Goal: Contribute content: Add original content to the website for others to see

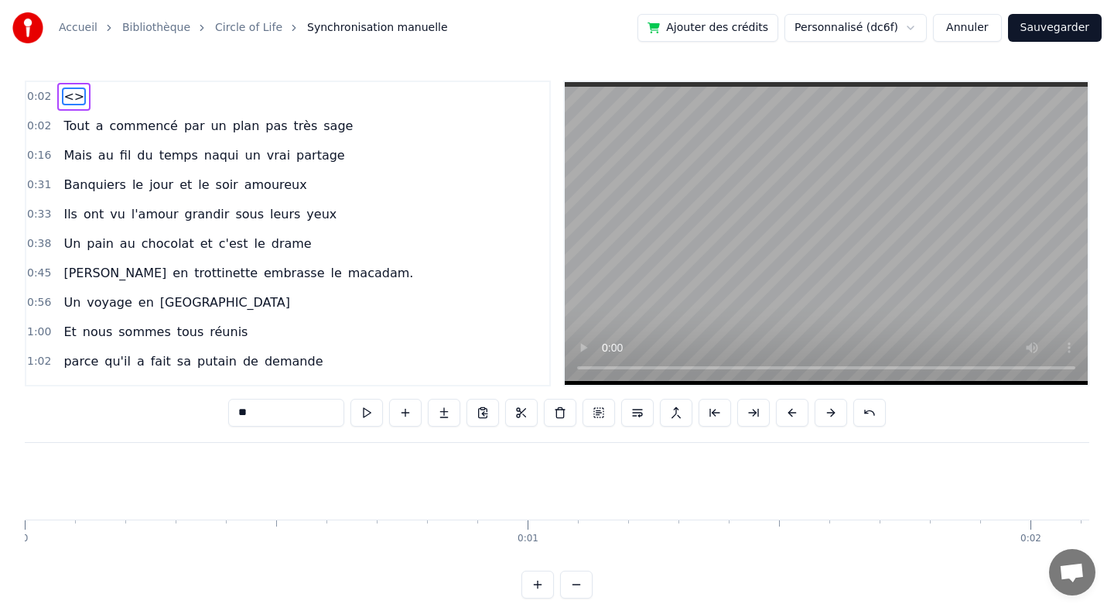
scroll to position [0, 1411]
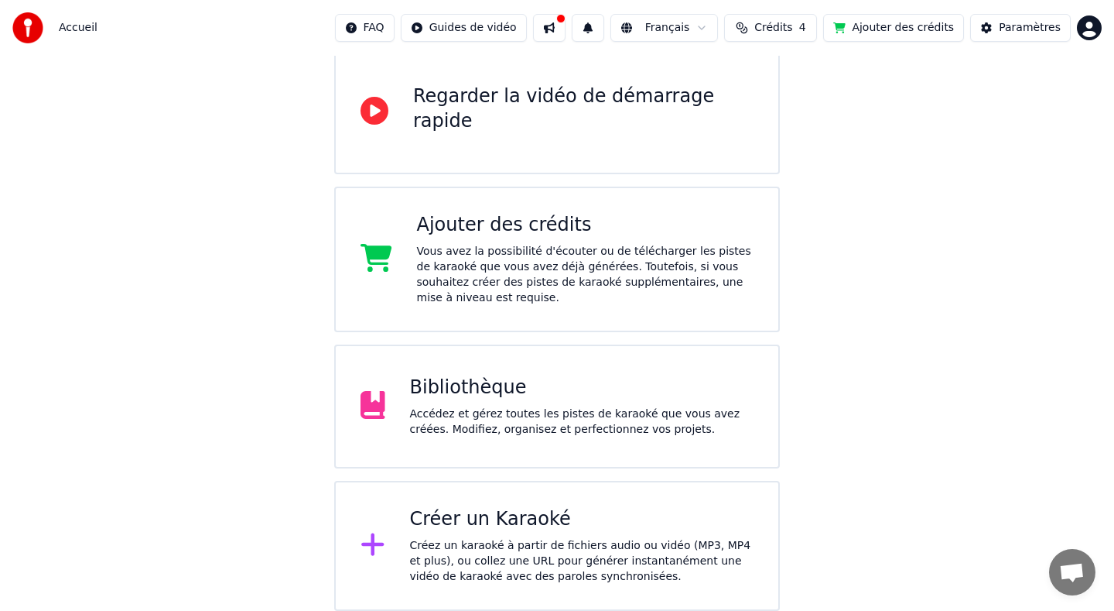
click at [514, 390] on div "Bibliothèque" at bounding box center [582, 387] width 344 height 25
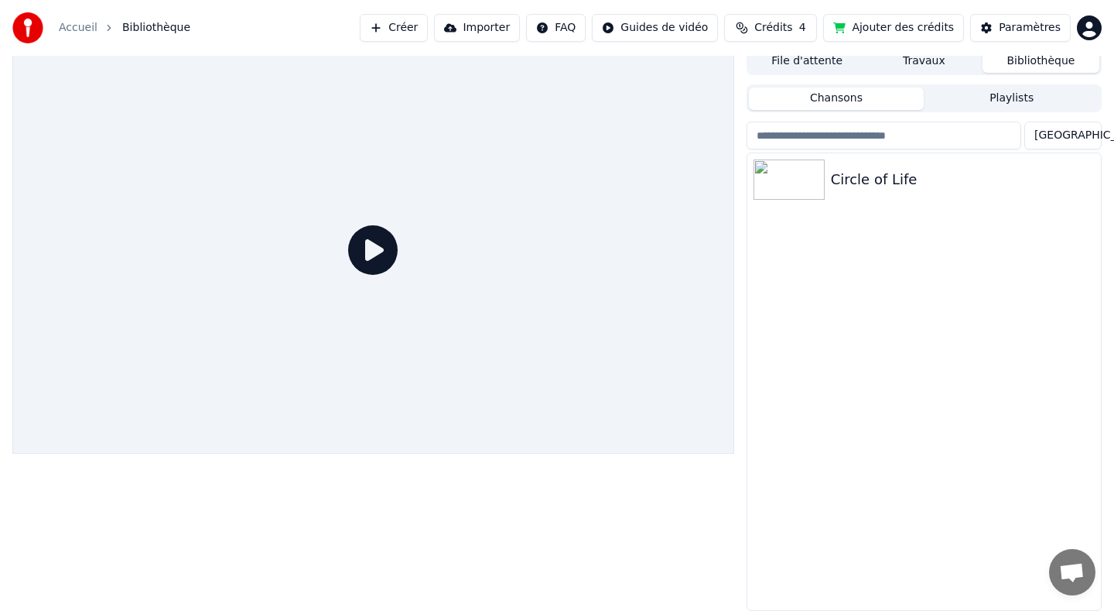
scroll to position [9, 0]
click at [863, 176] on div "Circle of Life" at bounding box center [955, 180] width 248 height 22
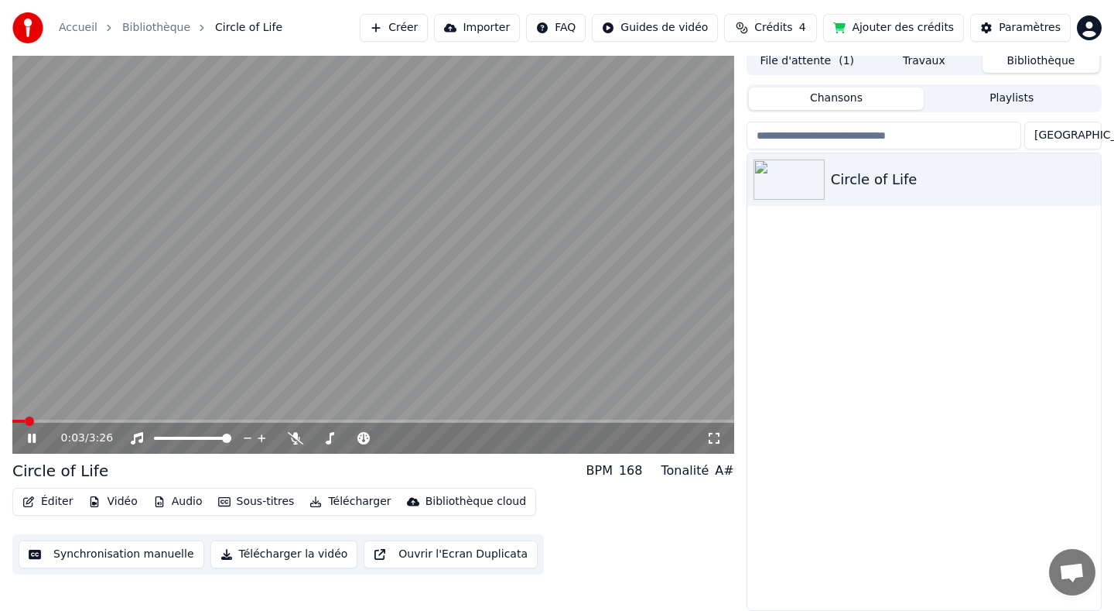
click at [31, 439] on icon at bounding box center [43, 438] width 36 height 12
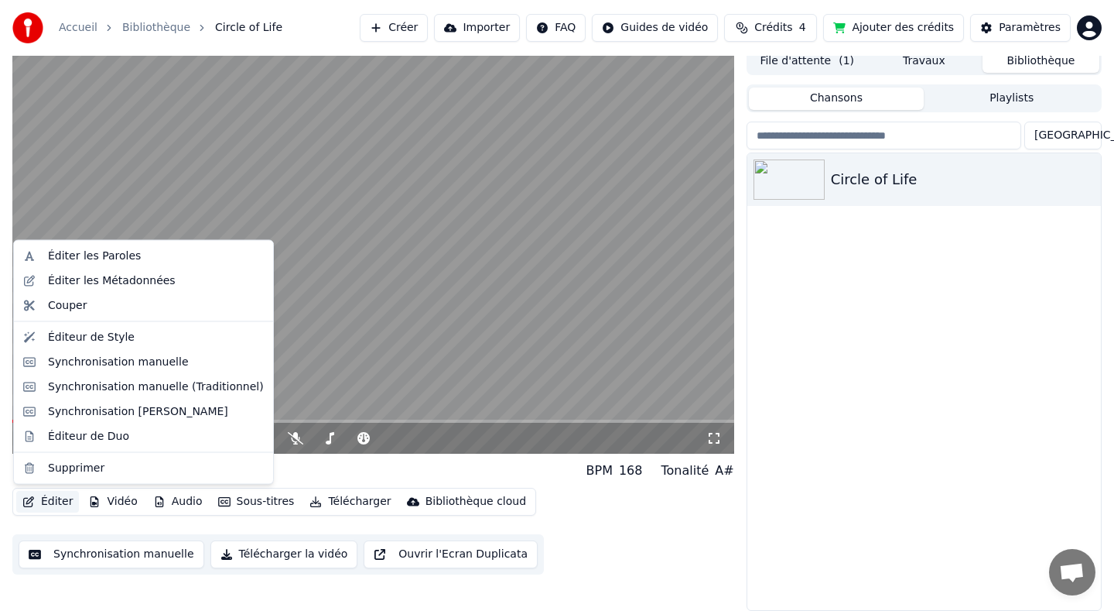
click at [43, 504] on button "Éditer" at bounding box center [47, 502] width 63 height 22
click at [125, 255] on div "Éditer les Paroles" at bounding box center [94, 255] width 93 height 15
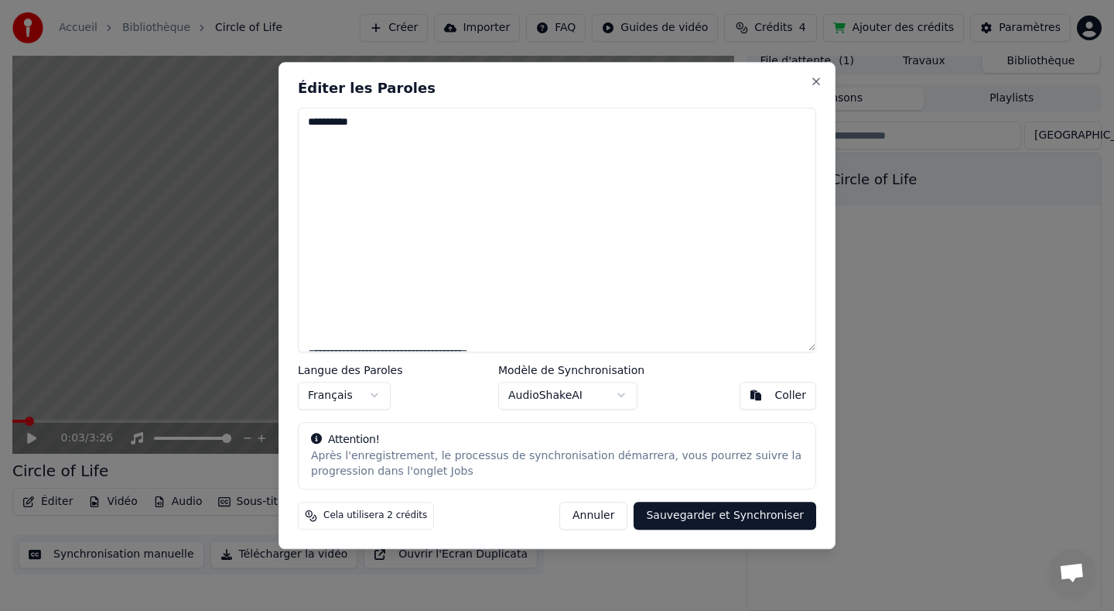
paste textarea "**********"
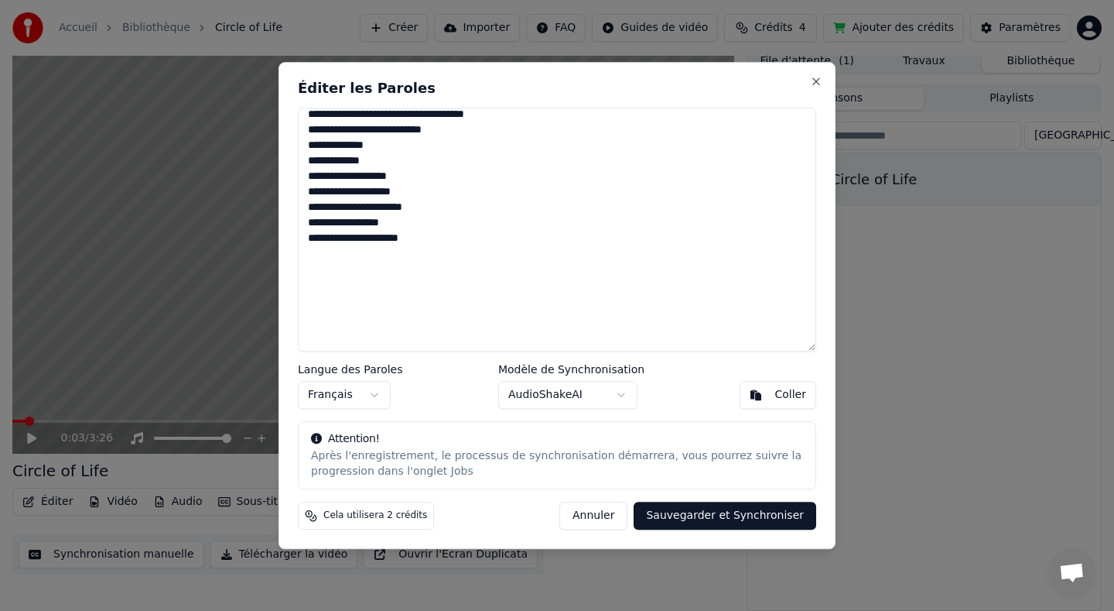
scroll to position [528, 0]
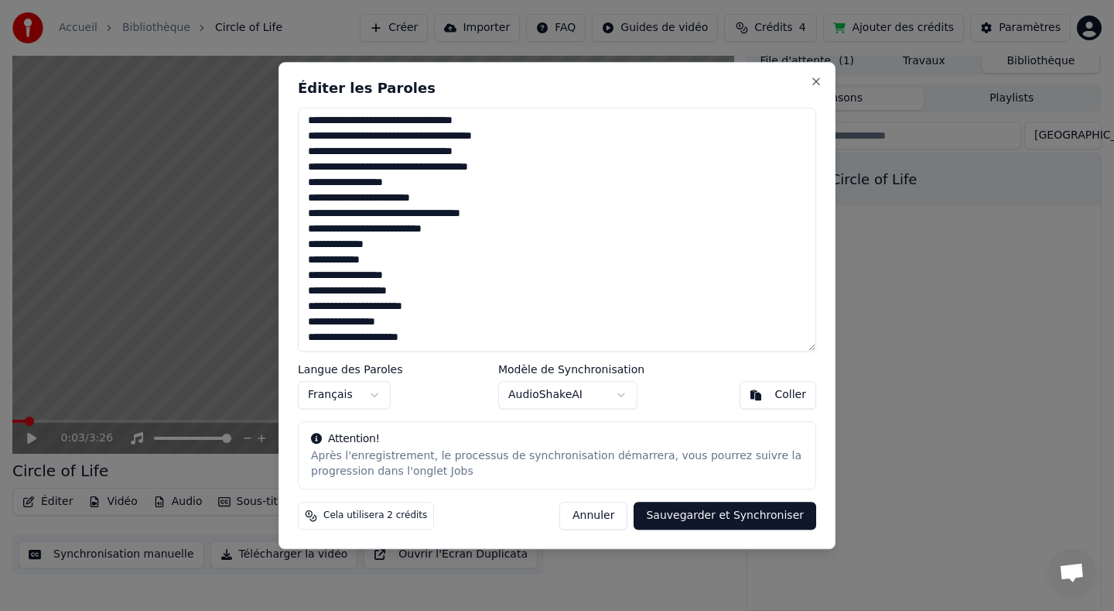
drag, startPoint x: 377, startPoint y: 255, endPoint x: 394, endPoint y: 461, distance: 207.3
click at [394, 461] on div "Éditer les Paroles Langue des Paroles Français Modèle de Synchronisation AudioS…" at bounding box center [557, 305] width 557 height 487
type textarea "**********"
click at [745, 514] on button "Sauvegarder et Synchroniser" at bounding box center [725, 515] width 183 height 28
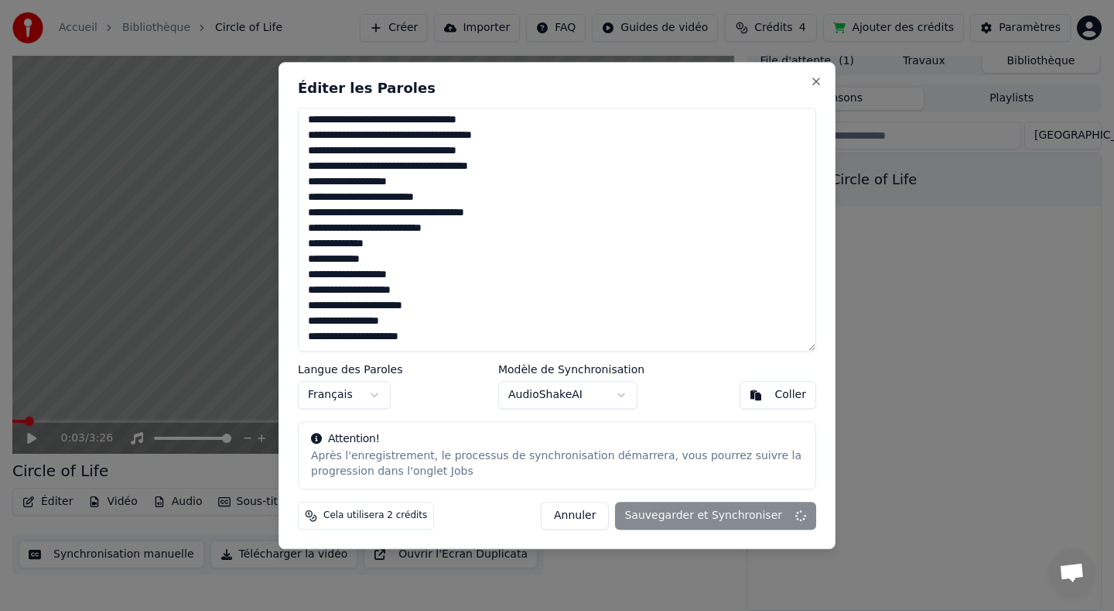
scroll to position [1, 0]
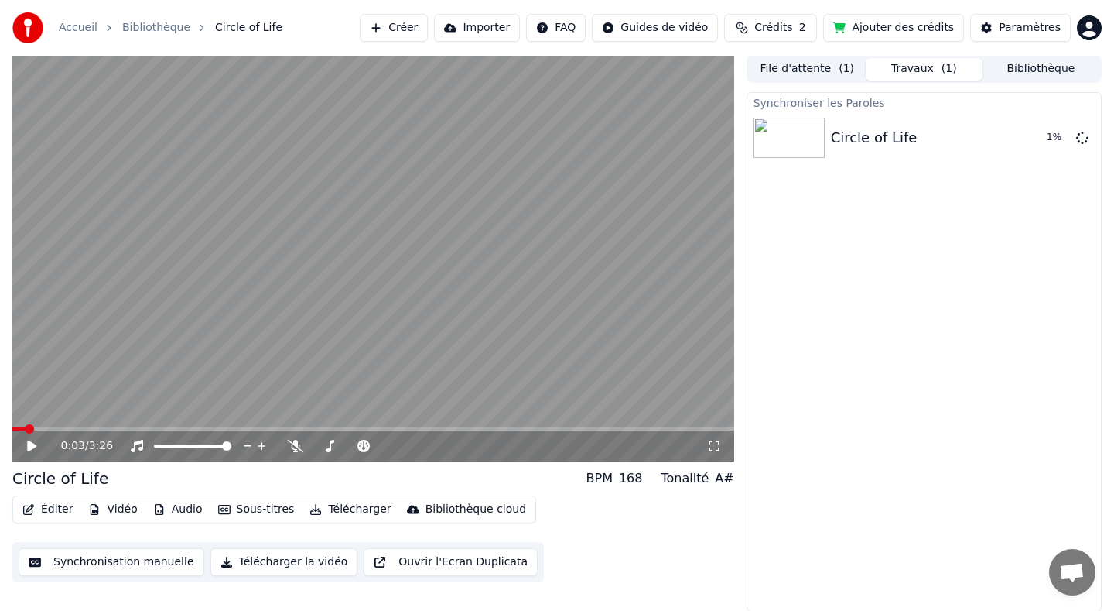
click at [122, 508] on button "Vidéo" at bounding box center [112, 509] width 61 height 22
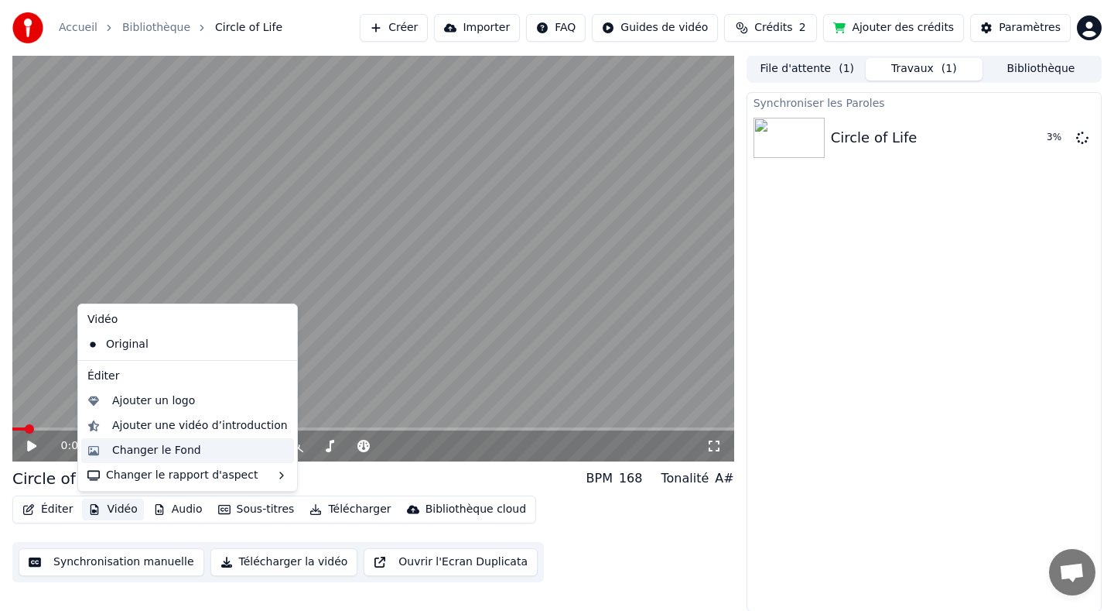
click at [186, 450] on div "Changer le Fond" at bounding box center [156, 450] width 89 height 15
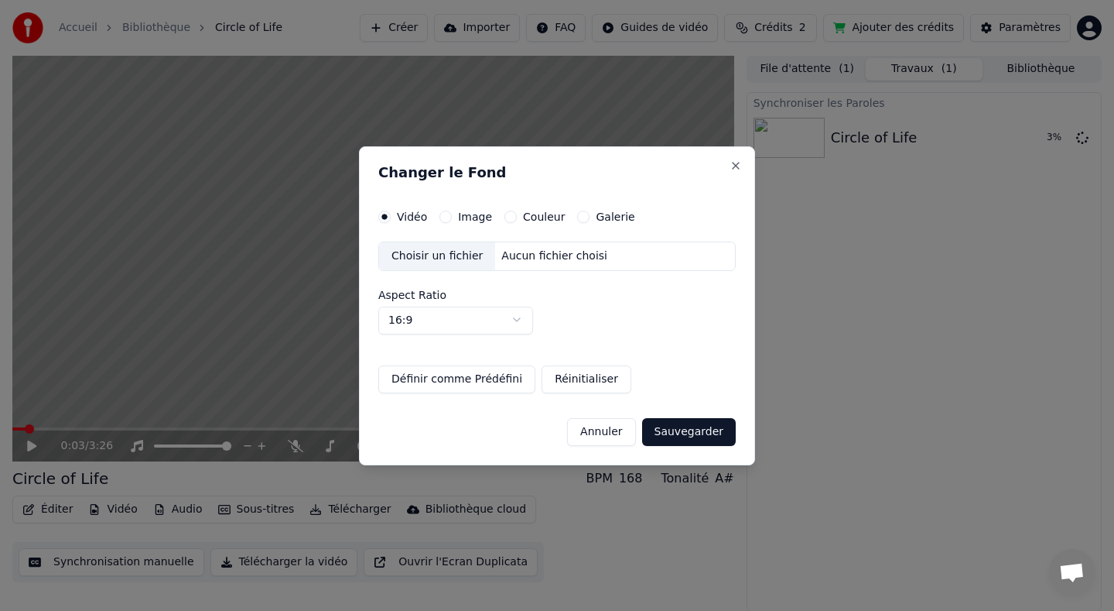
click at [479, 217] on label "Image" at bounding box center [475, 216] width 34 height 11
click at [452, 217] on button "Image" at bounding box center [445, 216] width 12 height 12
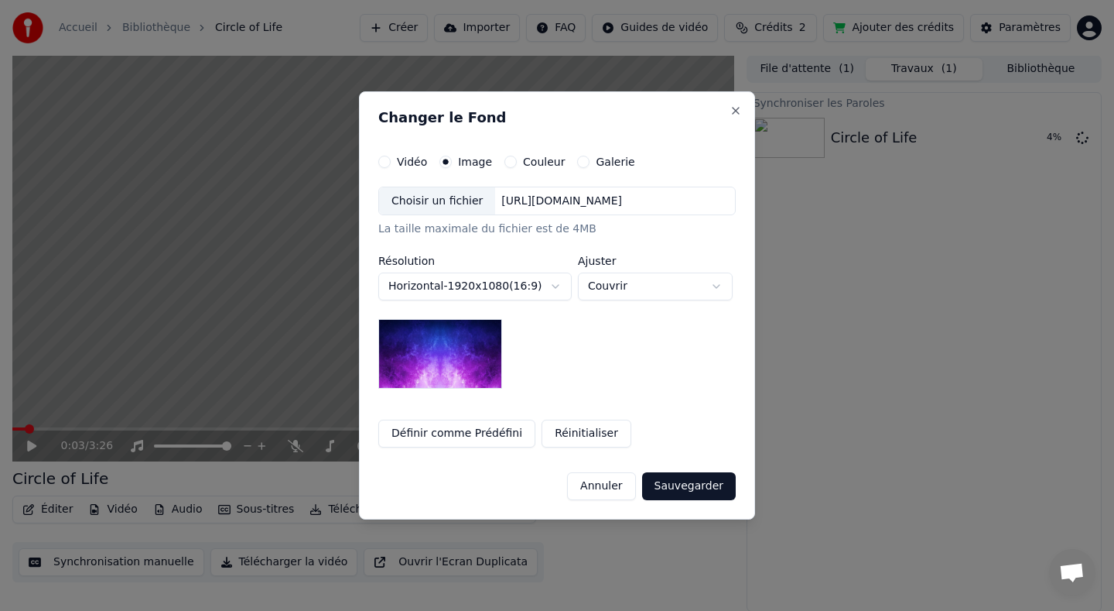
click at [447, 203] on div "Choisir un fichier" at bounding box center [437, 201] width 116 height 28
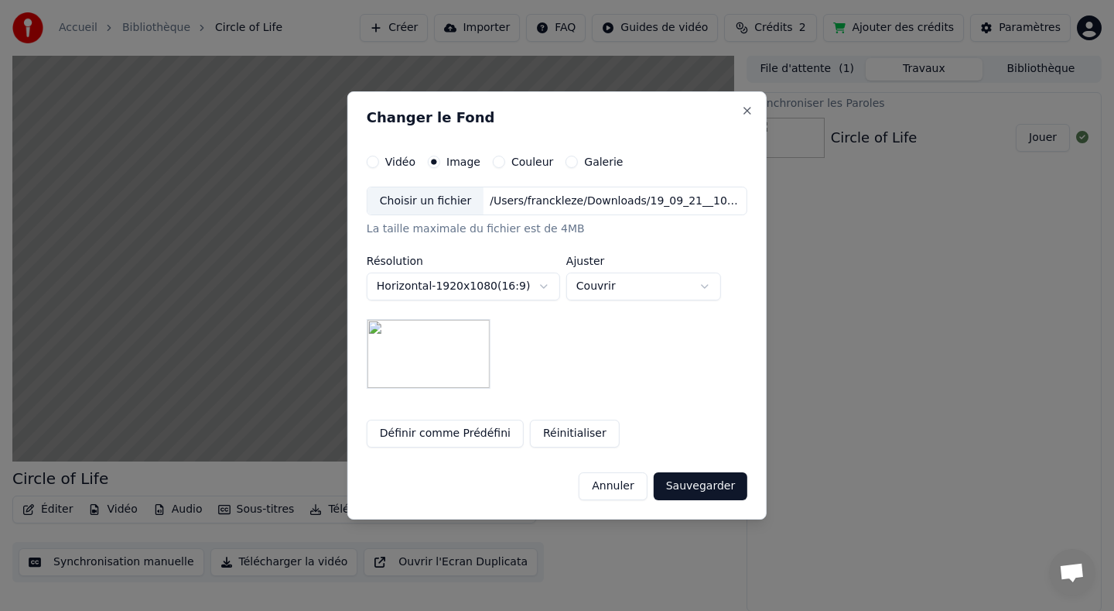
click at [711, 487] on button "Sauvegarder" at bounding box center [701, 486] width 94 height 28
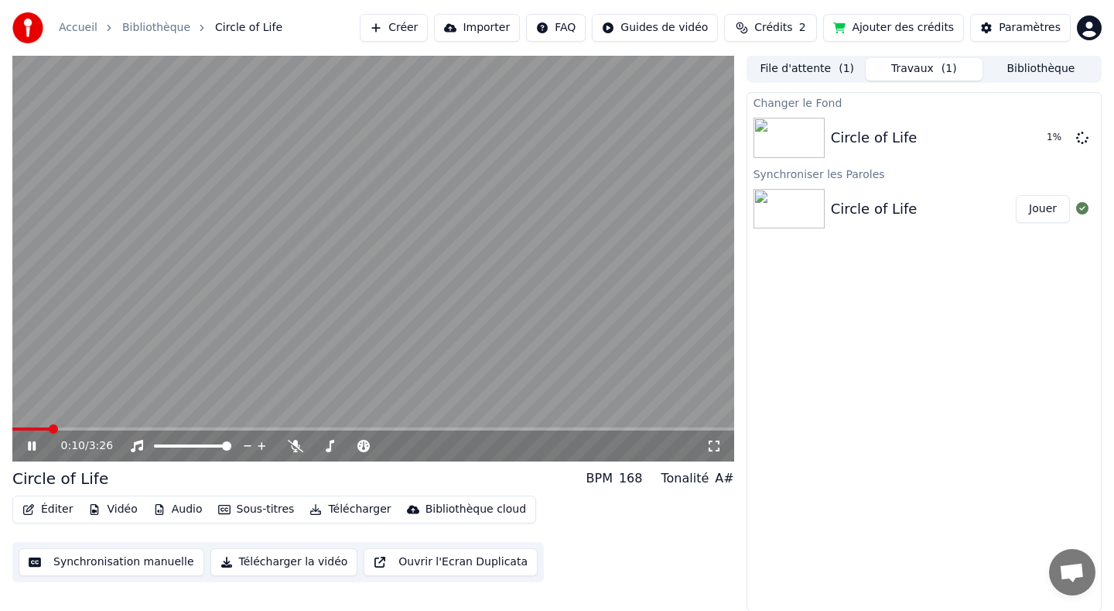
click at [30, 446] on icon at bounding box center [32, 445] width 8 height 9
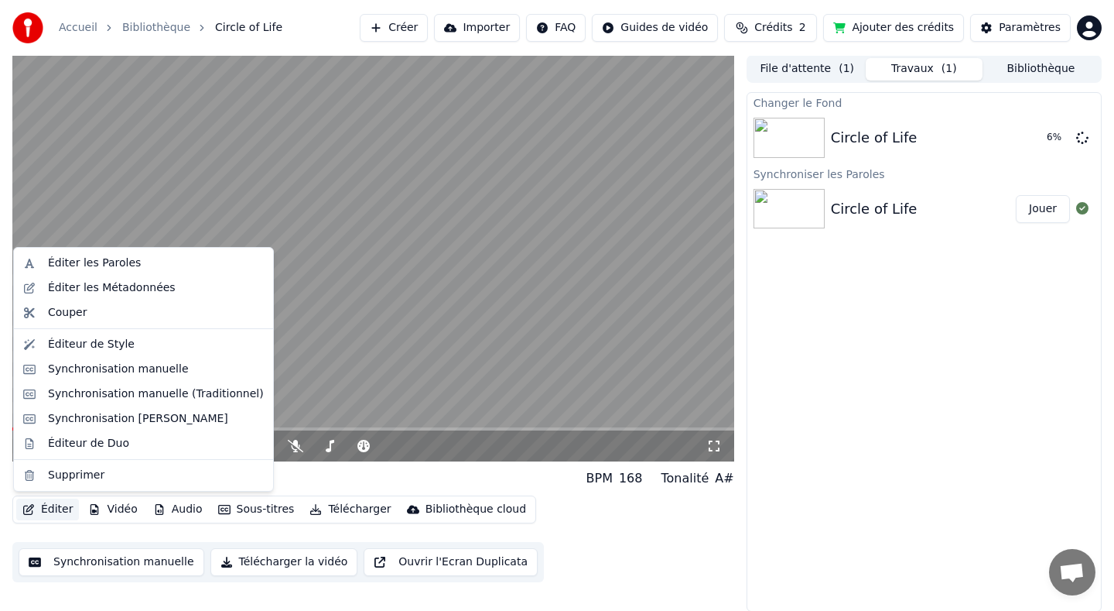
click at [60, 506] on button "Éditer" at bounding box center [47, 509] width 63 height 22
click at [133, 270] on div "Éditer les Paroles" at bounding box center [94, 262] width 93 height 15
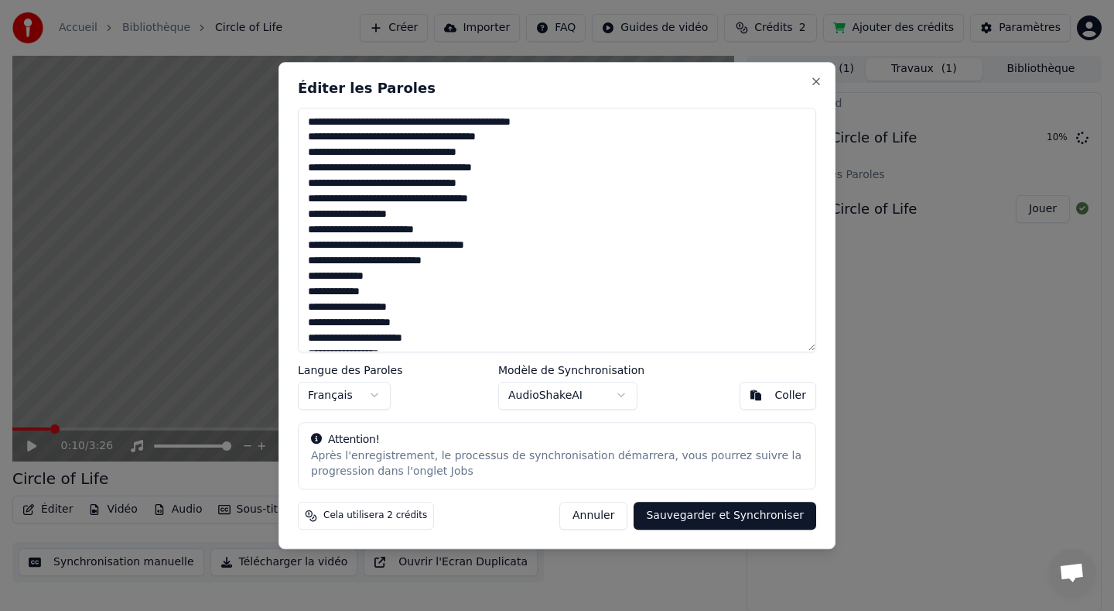
drag, startPoint x: 361, startPoint y: 118, endPoint x: 266, endPoint y: 121, distance: 95.2
click at [266, 121] on body "**********" at bounding box center [557, 304] width 1114 height 611
type textarea "**********"
click at [727, 521] on button "Sauvegarder et Synchroniser" at bounding box center [725, 515] width 183 height 28
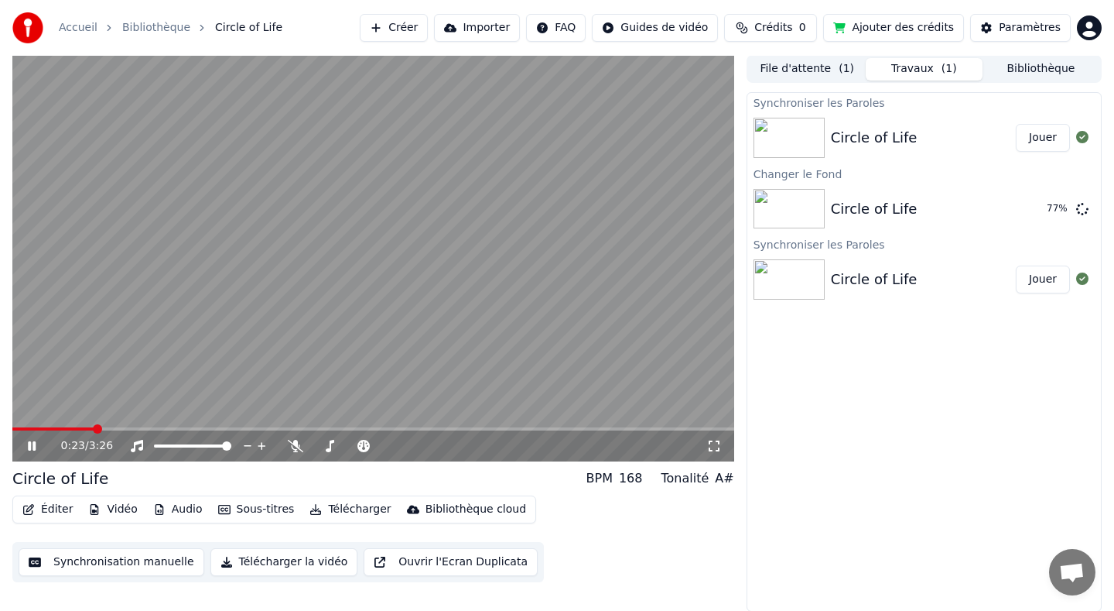
click at [33, 443] on icon at bounding box center [32, 445] width 8 height 9
click at [867, 209] on div "Circle of Life" at bounding box center [874, 209] width 87 height 22
click at [12, 424] on span at bounding box center [16, 428] width 9 height 9
click at [25, 449] on icon at bounding box center [43, 445] width 36 height 12
click at [27, 445] on icon at bounding box center [43, 445] width 36 height 12
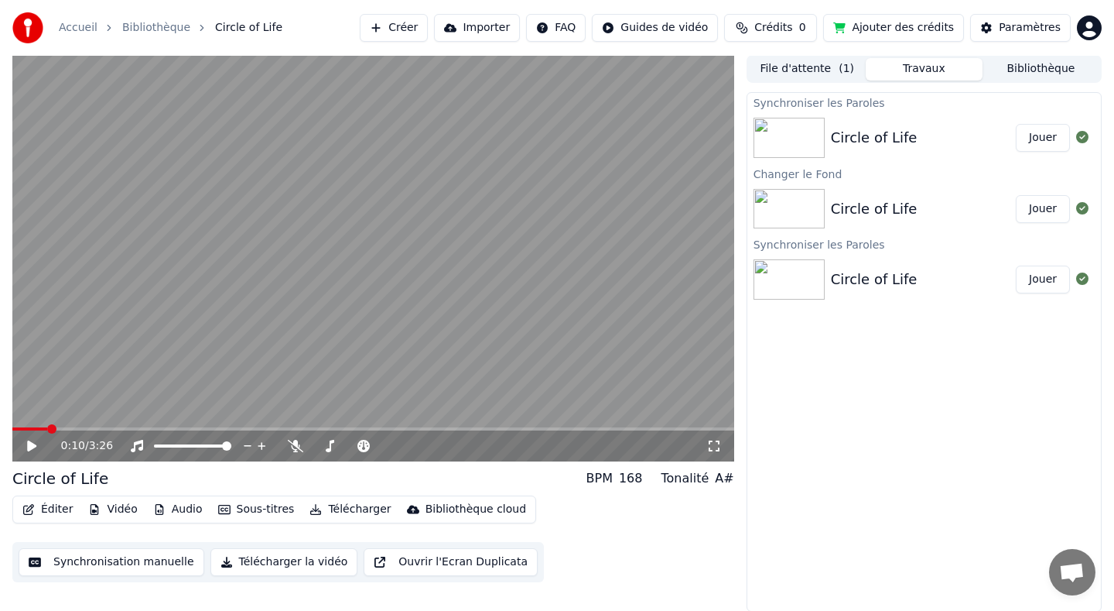
click at [56, 500] on button "Éditer" at bounding box center [47, 509] width 63 height 22
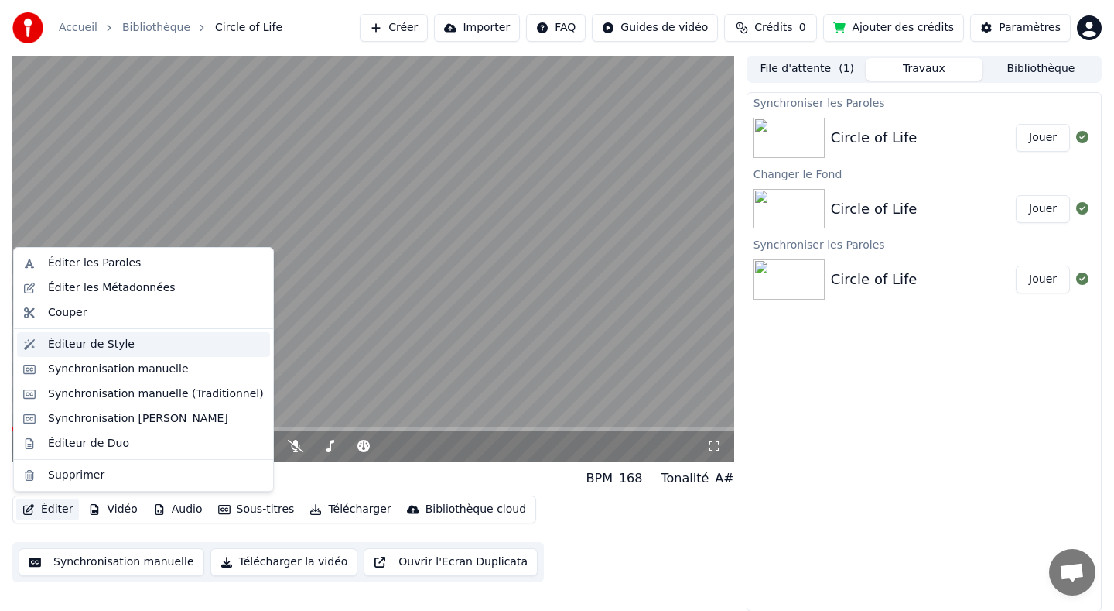
click at [104, 348] on div "Éditeur de Style" at bounding box center [91, 344] width 87 height 15
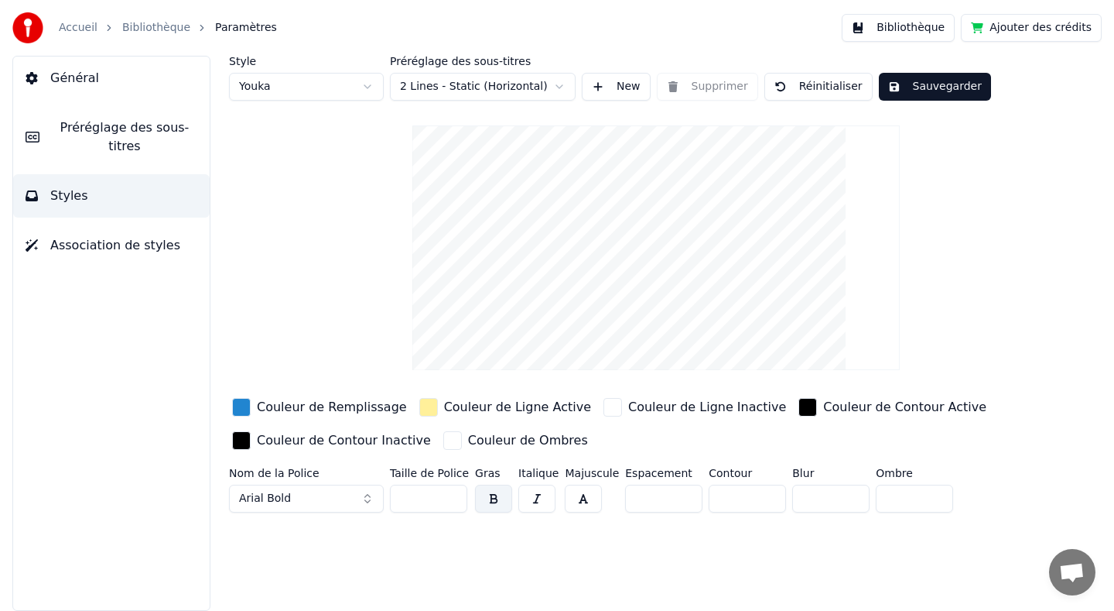
click at [159, 26] on link "Bibliothèque" at bounding box center [156, 27] width 68 height 15
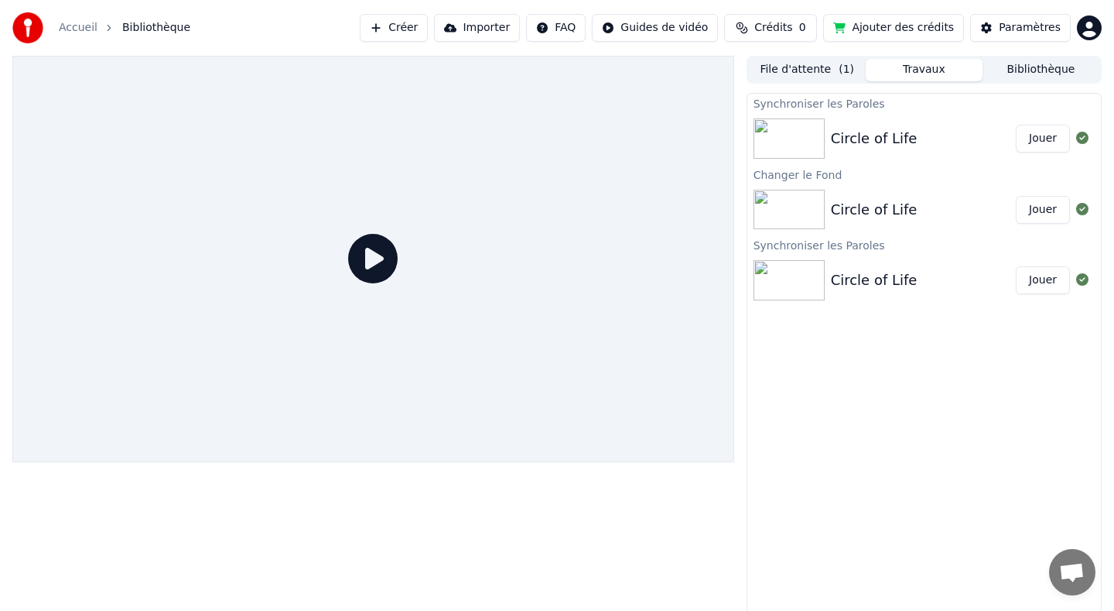
click at [888, 204] on div "Circle of Life" at bounding box center [874, 210] width 87 height 22
click at [884, 210] on div "Circle of Life" at bounding box center [874, 210] width 87 height 22
click at [860, 135] on div "Circle of Life" at bounding box center [874, 139] width 87 height 22
click at [836, 427] on div "Synchroniser les Paroles Circle of Life Jouer Changer le Fond Circle of Life Jo…" at bounding box center [924, 352] width 355 height 519
click at [803, 60] on button "File d'attente ( 1 )" at bounding box center [807, 70] width 117 height 22
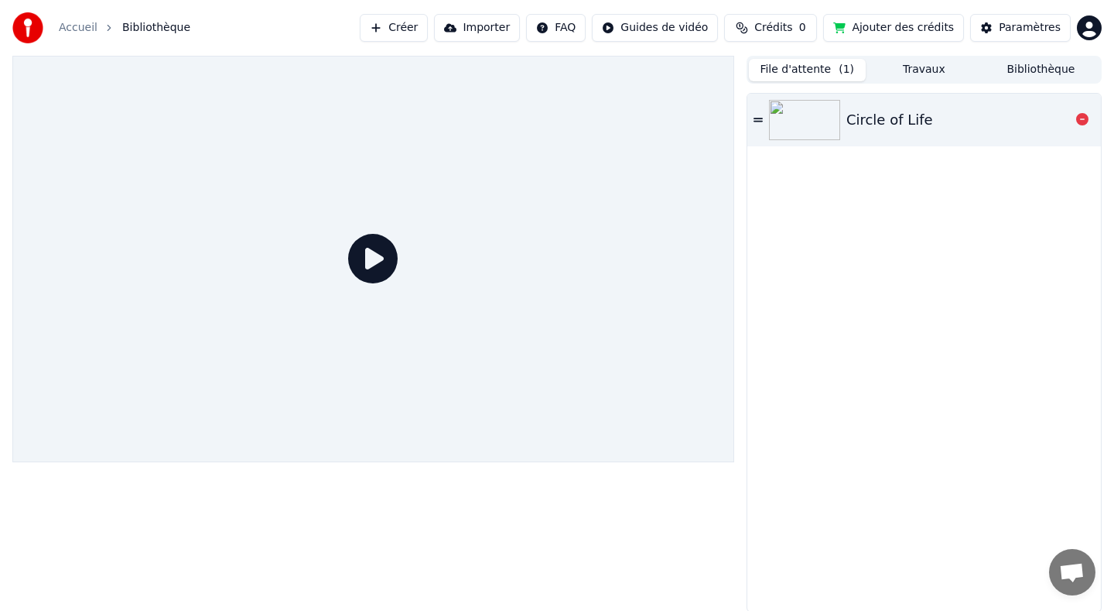
click at [894, 109] on div "Circle of Life" at bounding box center [890, 120] width 87 height 22
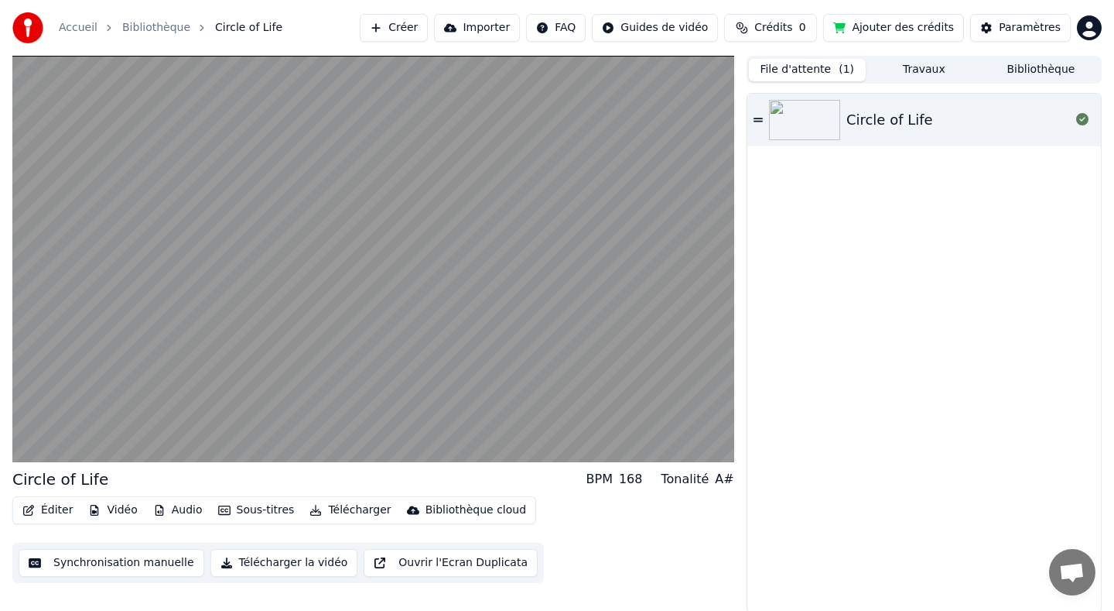
scroll to position [1, 0]
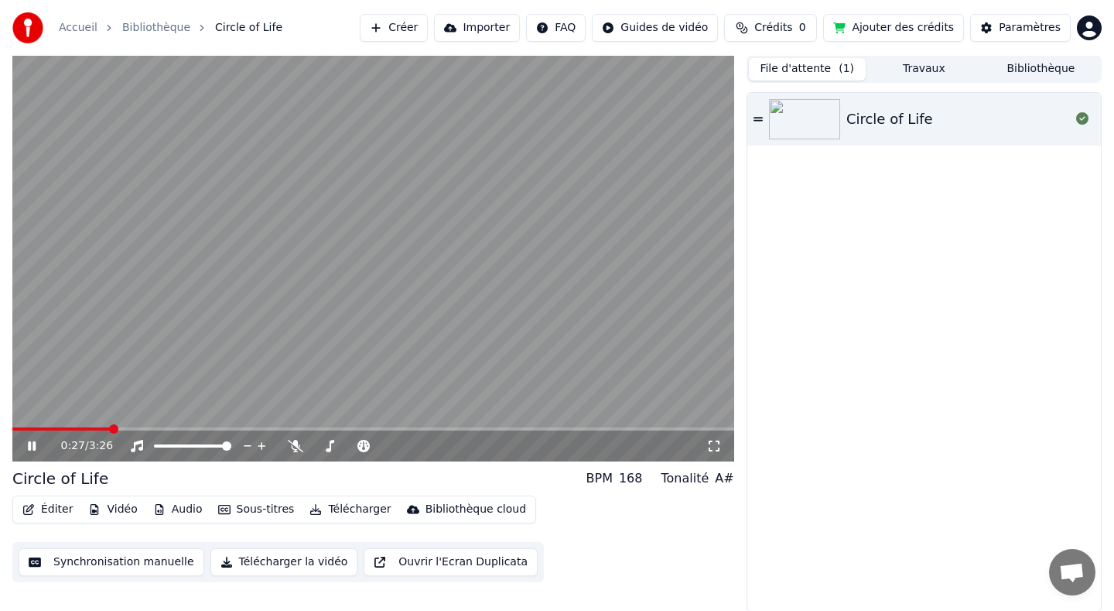
click at [34, 442] on icon at bounding box center [32, 445] width 8 height 9
click at [55, 508] on button "Éditer" at bounding box center [47, 509] width 63 height 22
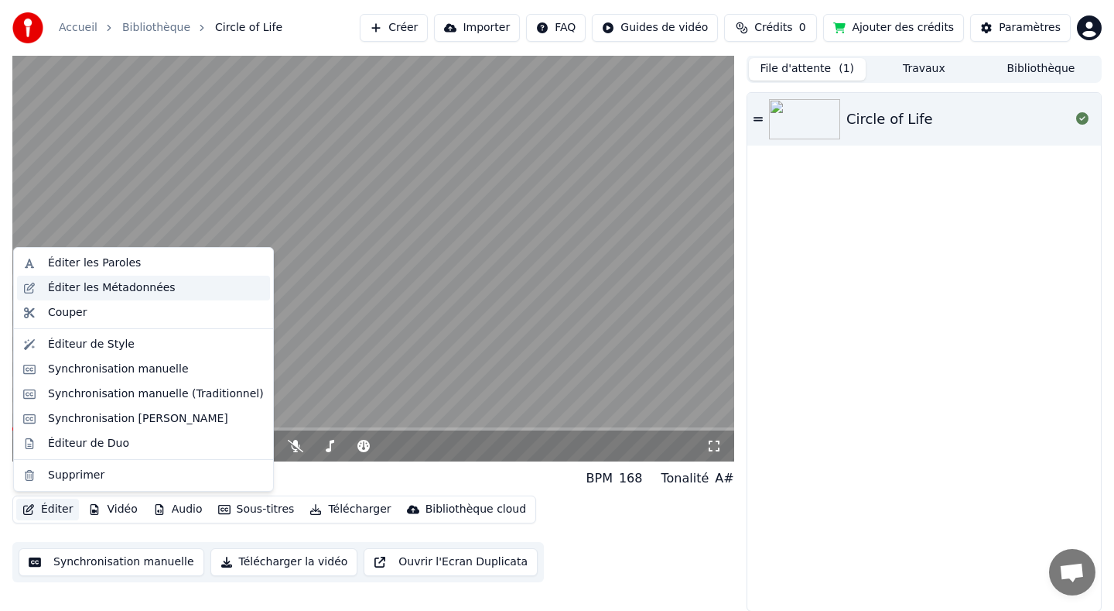
click at [117, 292] on div "Éditer les Métadonnées" at bounding box center [112, 287] width 128 height 15
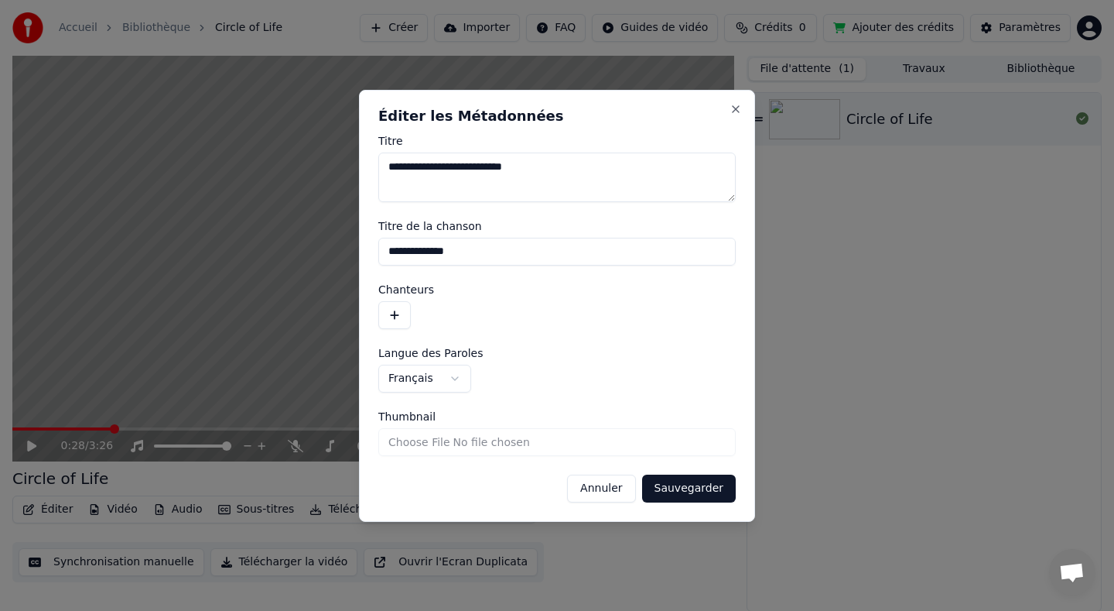
drag, startPoint x: 552, startPoint y: 170, endPoint x: 297, endPoint y: 162, distance: 254.7
click at [297, 162] on body "**********" at bounding box center [557, 304] width 1114 height 611
drag, startPoint x: 409, startPoint y: 259, endPoint x: 303, endPoint y: 259, distance: 105.2
click at [303, 259] on body "**********" at bounding box center [557, 304] width 1114 height 611
click at [699, 487] on button "Sauvegarder" at bounding box center [689, 488] width 94 height 28
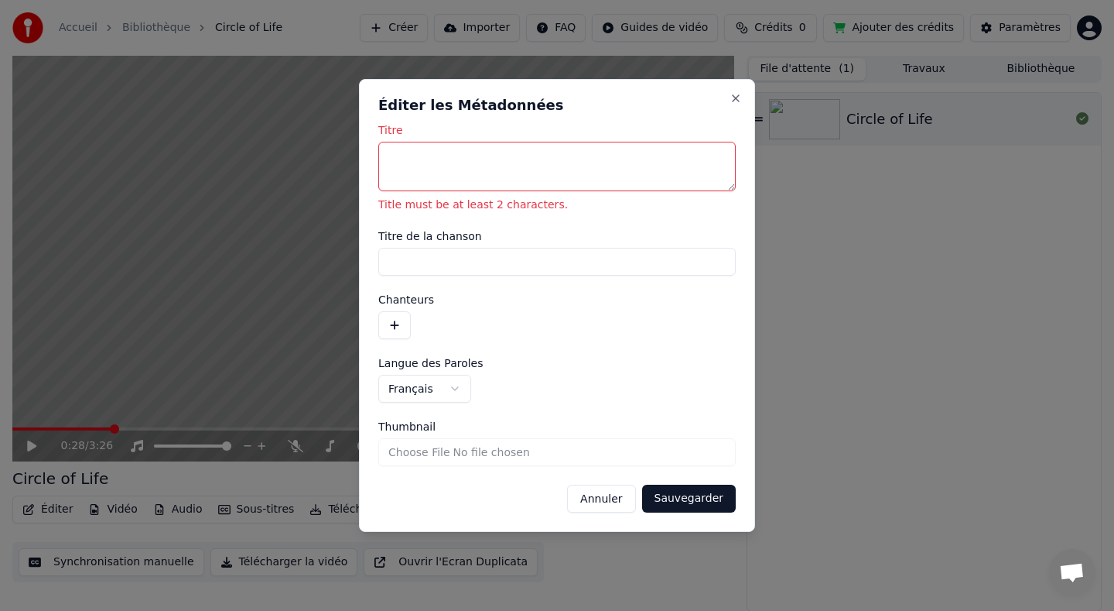
click at [521, 156] on textarea "Titre" at bounding box center [556, 167] width 357 height 50
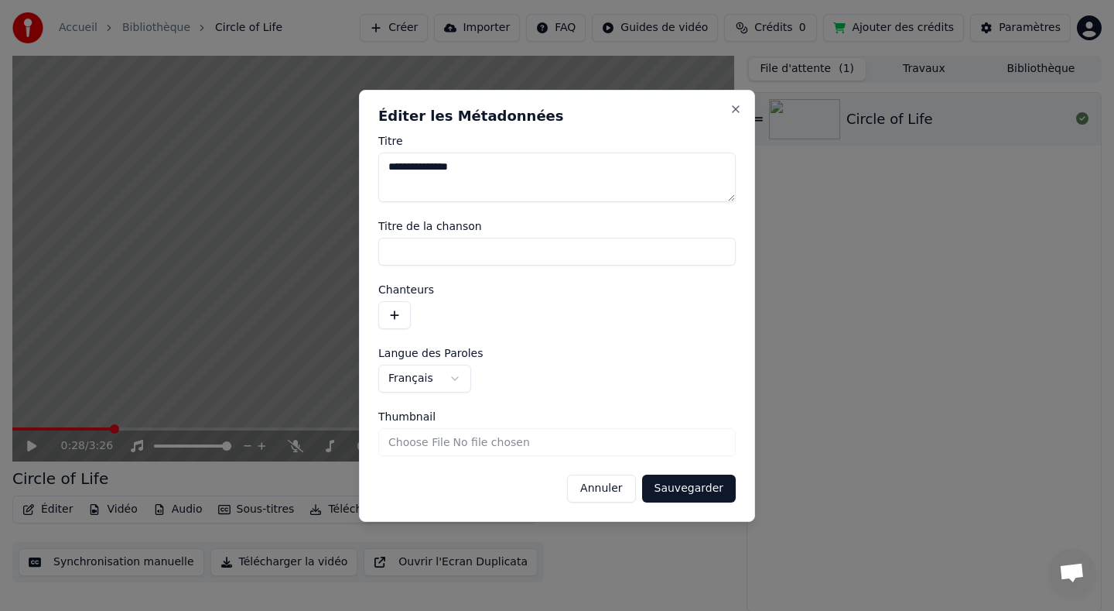
type textarea "**********"
click at [686, 491] on button "Sauvegarder" at bounding box center [689, 488] width 94 height 28
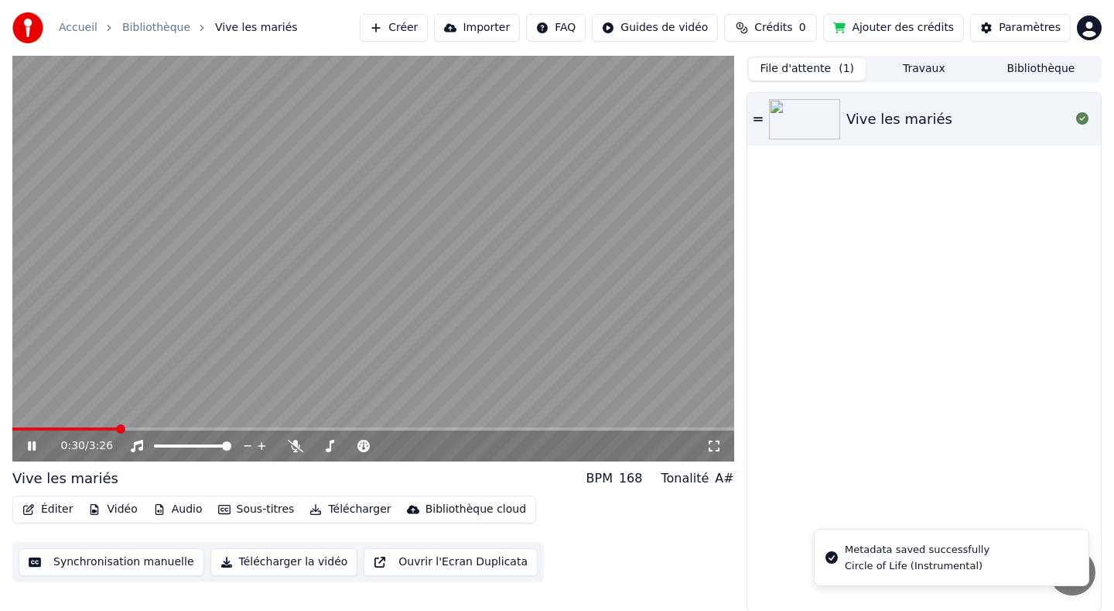
click at [32, 445] on icon at bounding box center [43, 445] width 36 height 12
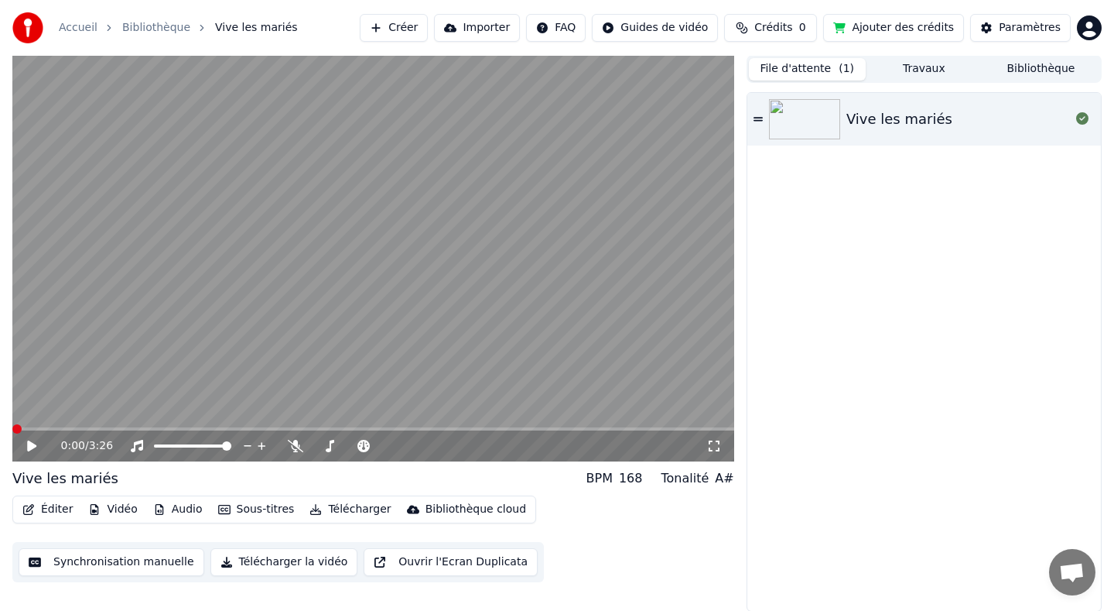
click at [12, 424] on span at bounding box center [16, 428] width 9 height 9
click at [26, 445] on icon at bounding box center [43, 445] width 36 height 12
click at [274, 565] on button "Télécharger la vidéo" at bounding box center [284, 562] width 148 height 28
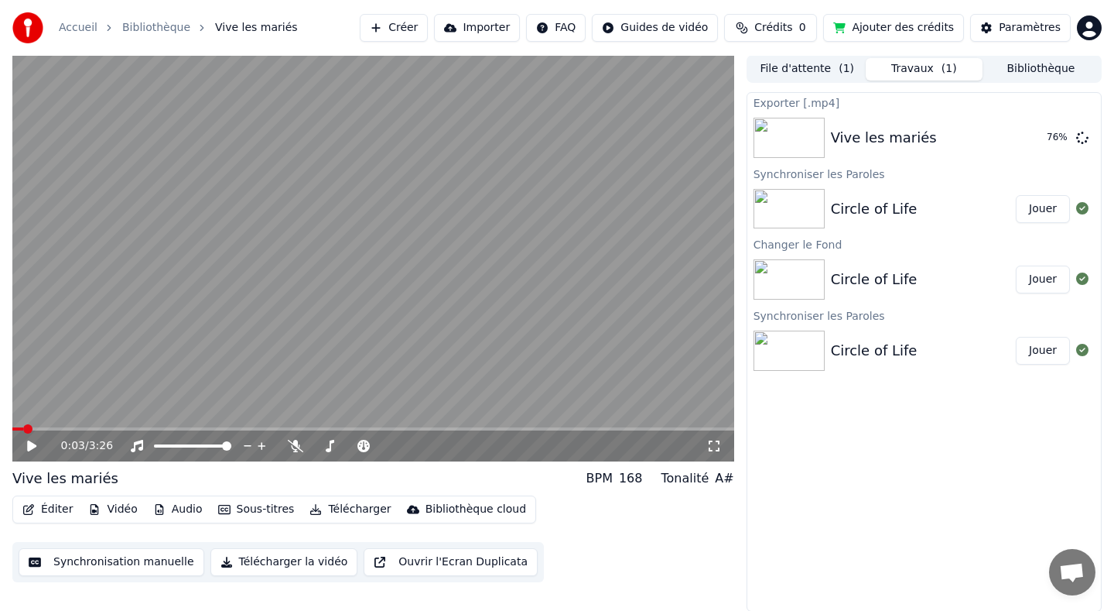
click at [797, 70] on button "File d'attente ( 1 )" at bounding box center [807, 69] width 117 height 22
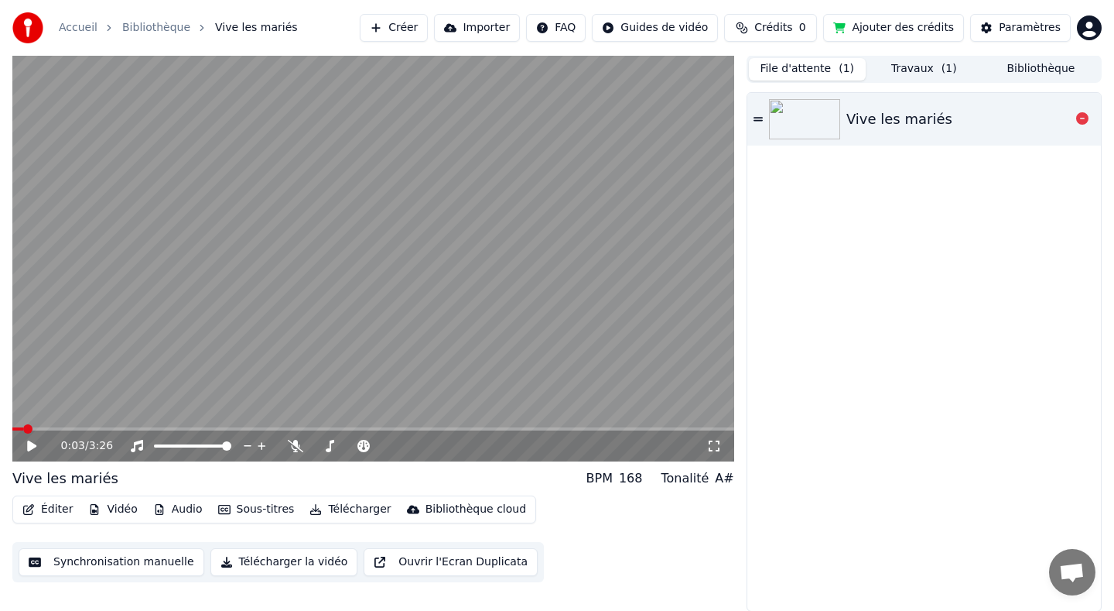
click at [874, 113] on div "Vive les mariés" at bounding box center [900, 119] width 106 height 22
click at [32, 445] on icon at bounding box center [32, 445] width 8 height 9
click at [12, 430] on span at bounding box center [16, 428] width 9 height 9
click at [933, 66] on button "Travaux ( 1 )" at bounding box center [924, 69] width 117 height 22
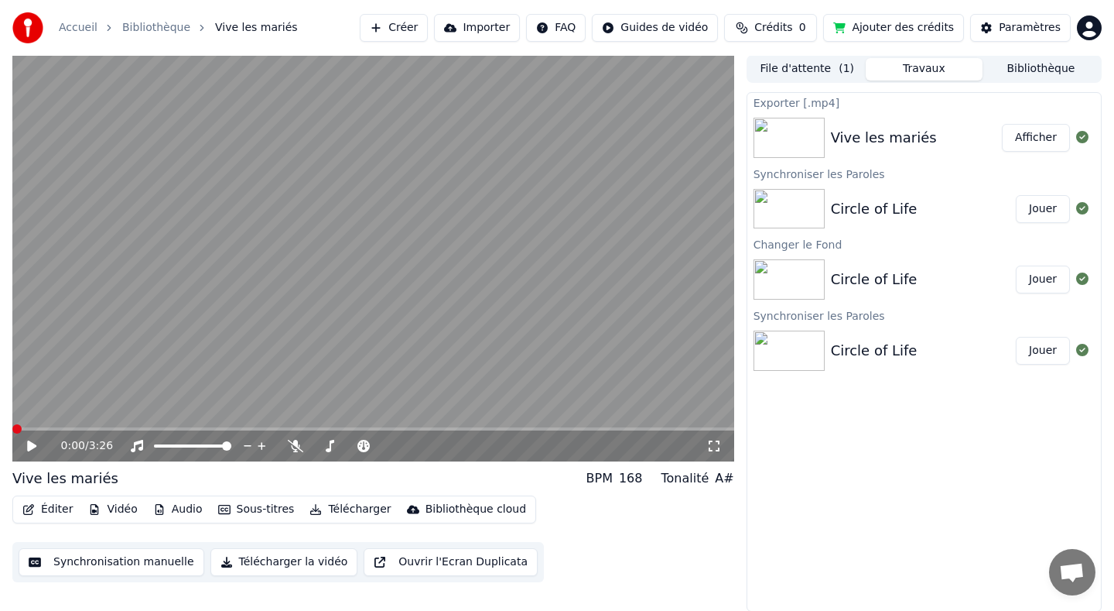
click at [1021, 135] on button "Afficher" at bounding box center [1036, 138] width 68 height 28
click at [180, 504] on button "Audio" at bounding box center [178, 509] width 62 height 22
click at [43, 511] on button "Éditer" at bounding box center [47, 509] width 63 height 22
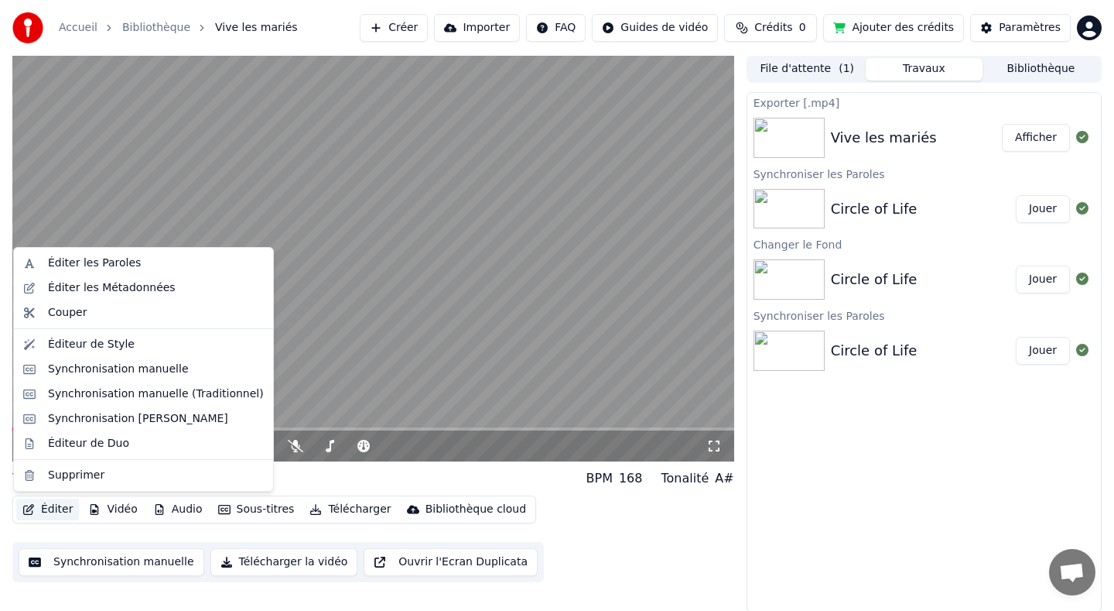
click at [43, 511] on button "Éditer" at bounding box center [47, 509] width 63 height 22
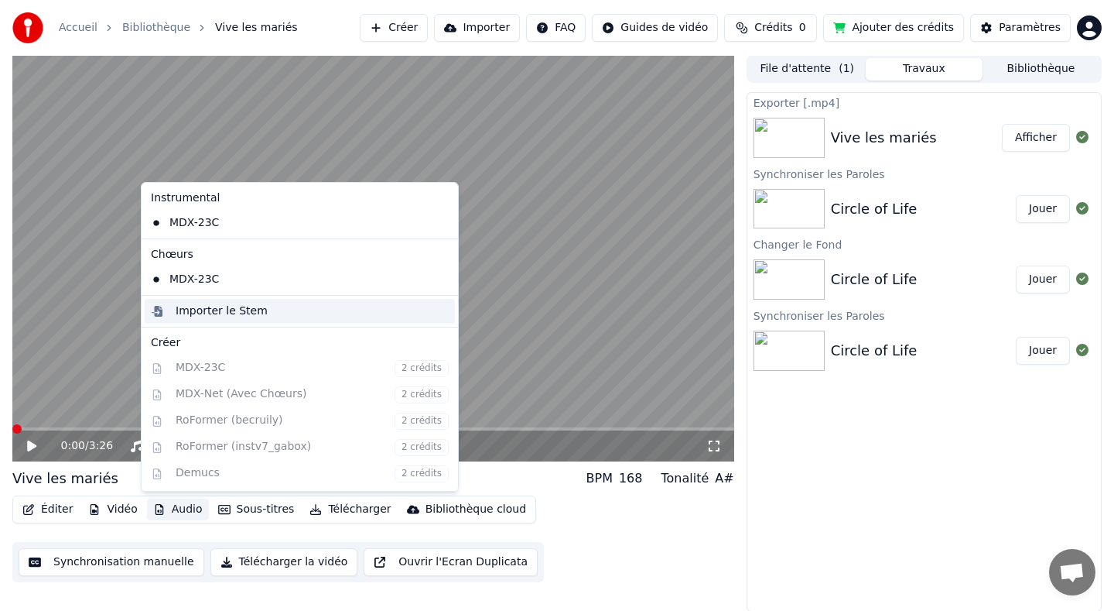
click at [227, 313] on div "Importer le Stem" at bounding box center [222, 310] width 92 height 15
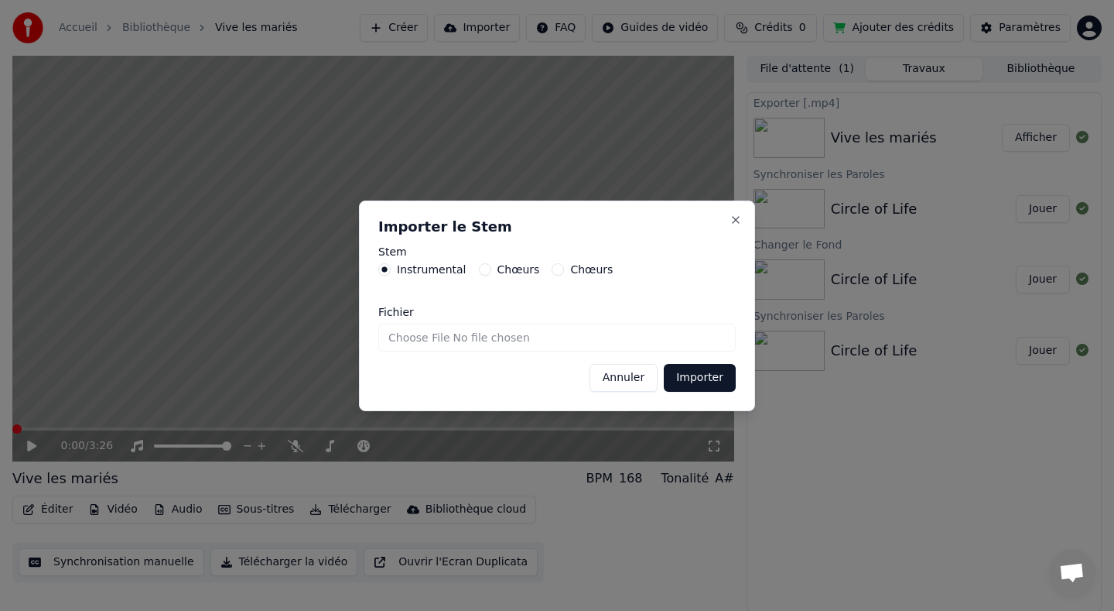
click at [436, 337] on input "Fichier" at bounding box center [556, 337] width 357 height 28
type input "**********"
click at [699, 378] on button "Importer" at bounding box center [700, 378] width 72 height 28
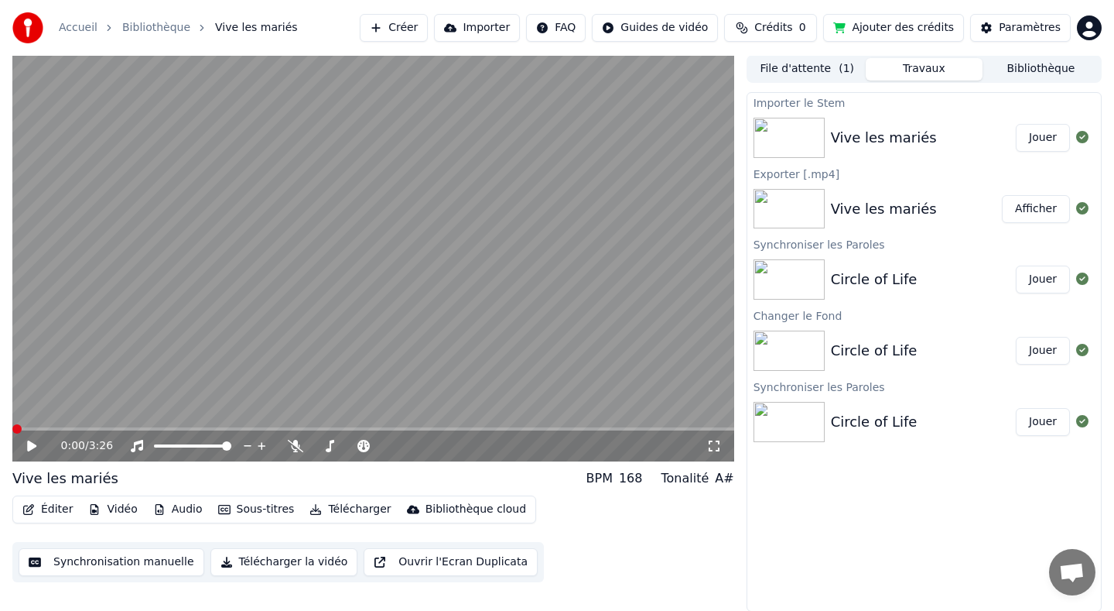
click at [46, 511] on button "Éditer" at bounding box center [47, 509] width 63 height 22
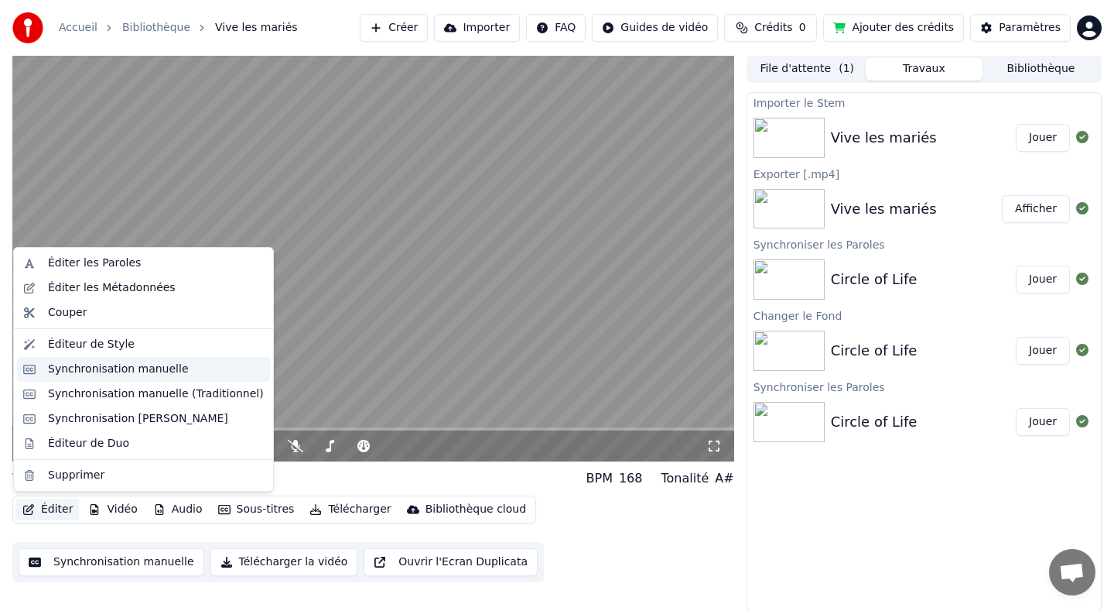
click at [108, 365] on div "Synchronisation manuelle" at bounding box center [118, 368] width 141 height 15
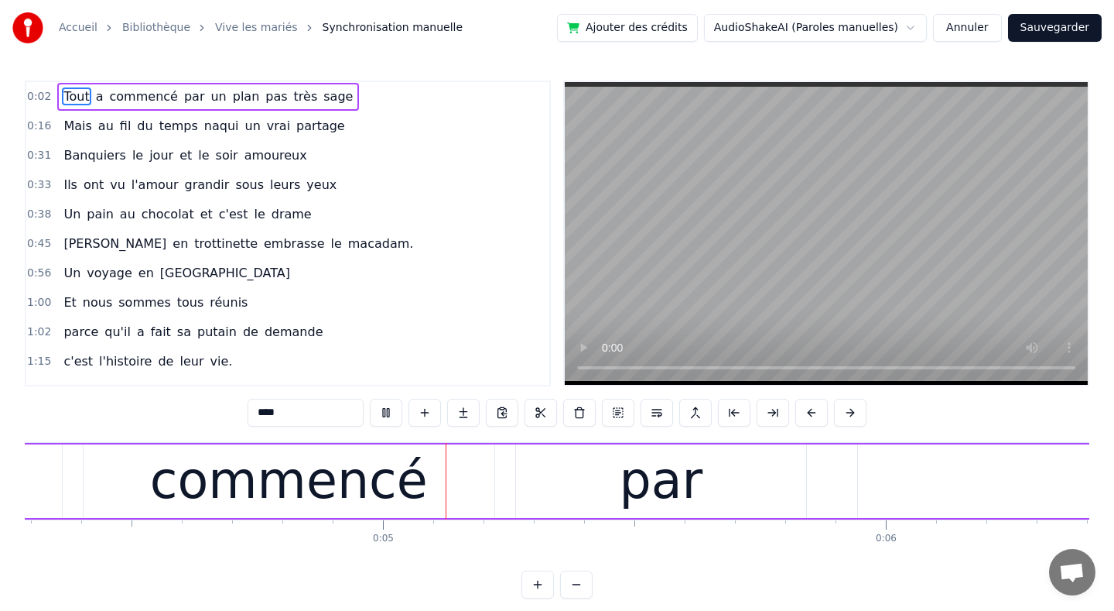
scroll to position [0, 2157]
